Goal: Information Seeking & Learning: Understand process/instructions

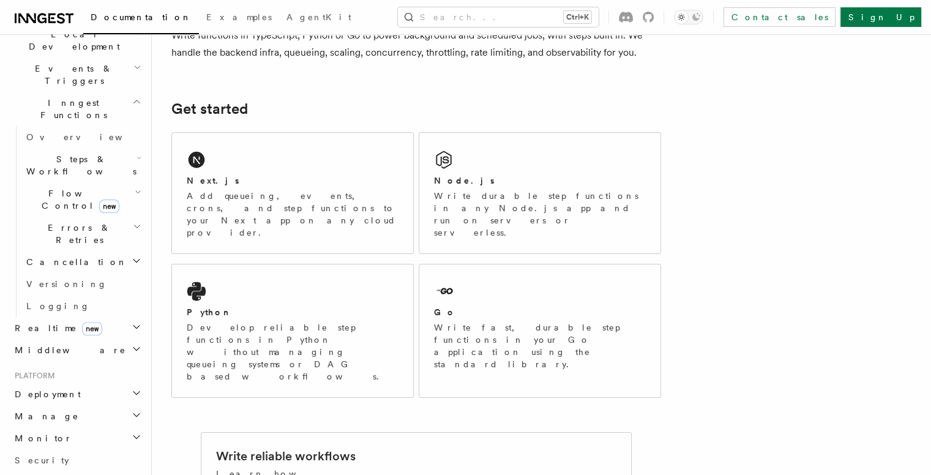
scroll to position [306, 0]
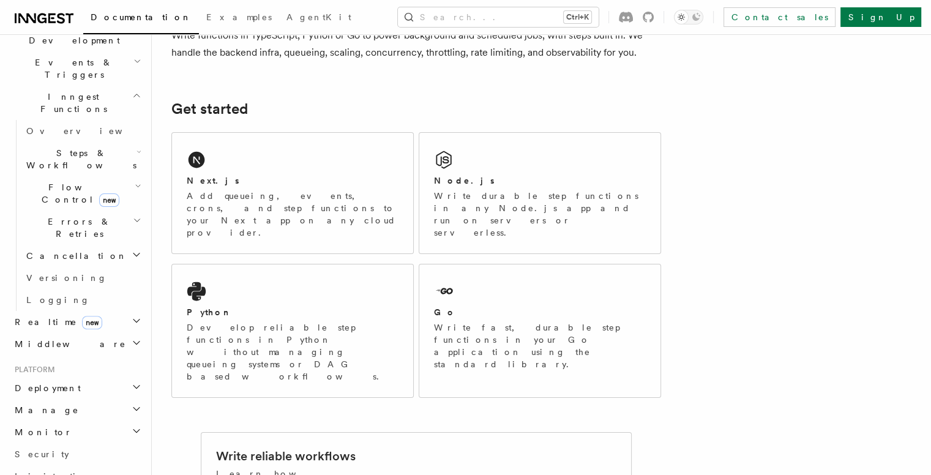
click at [60, 382] on span "Deployment" at bounding box center [45, 388] width 71 height 12
click at [59, 405] on span "Overview" at bounding box center [89, 410] width 126 height 10
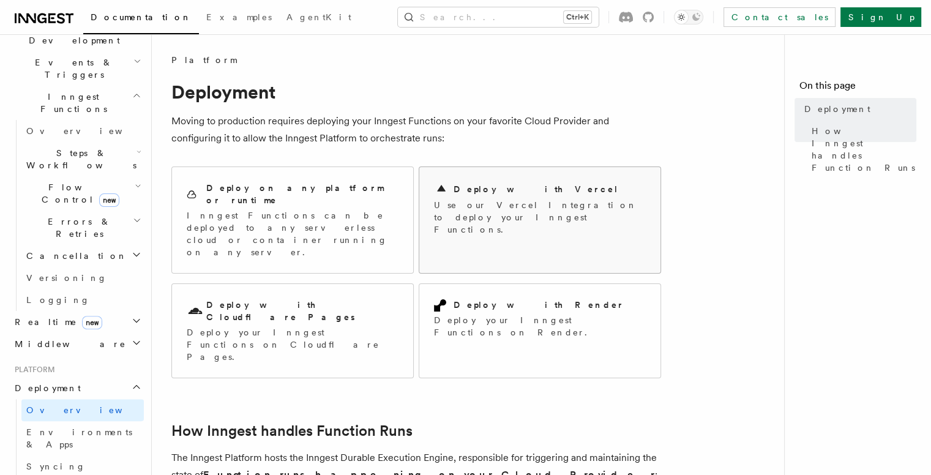
click at [460, 201] on p "Use our Vercel Integration to deploy your Inngest Functions." at bounding box center [540, 217] width 212 height 37
